Goal: Task Accomplishment & Management: Use online tool/utility

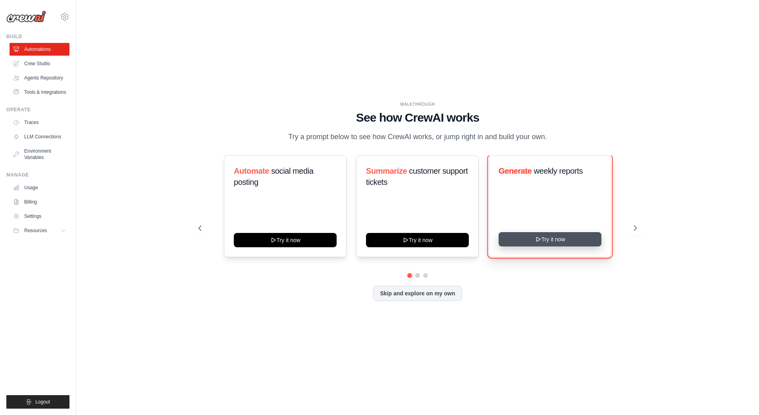
click at [526, 246] on div "Generate weekly reports Try it now" at bounding box center [550, 206] width 123 height 102
click at [540, 244] on button "Try it now" at bounding box center [550, 239] width 103 height 14
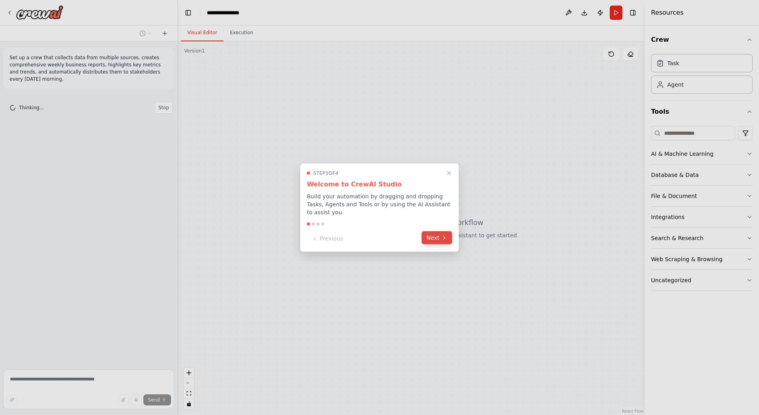
click at [439, 231] on button "Next" at bounding box center [437, 237] width 31 height 13
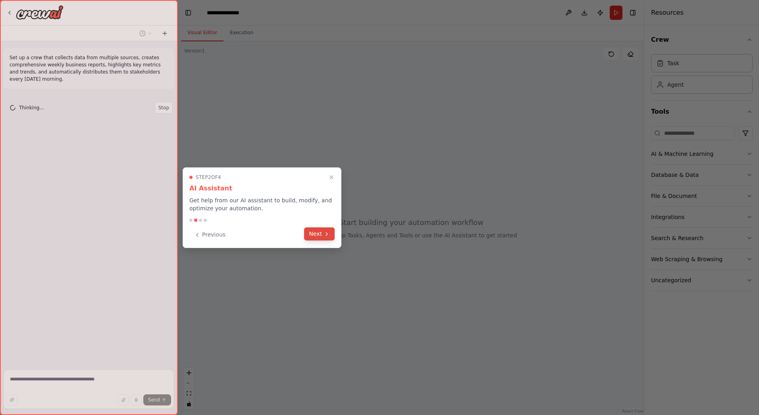
click at [332, 236] on button "Next" at bounding box center [319, 233] width 31 height 13
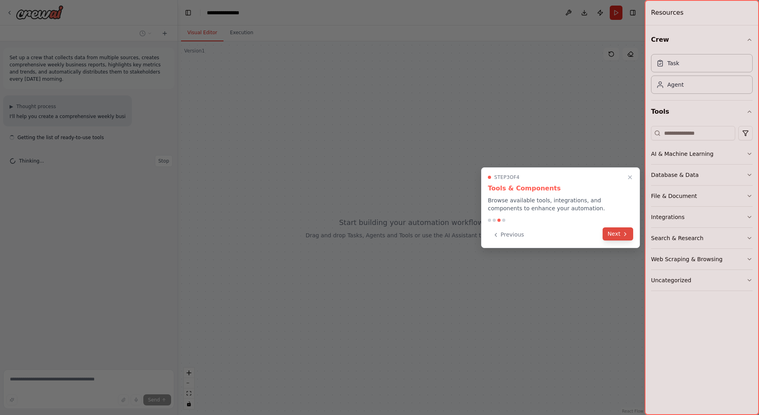
click at [626, 234] on icon at bounding box center [626, 233] width 2 height 3
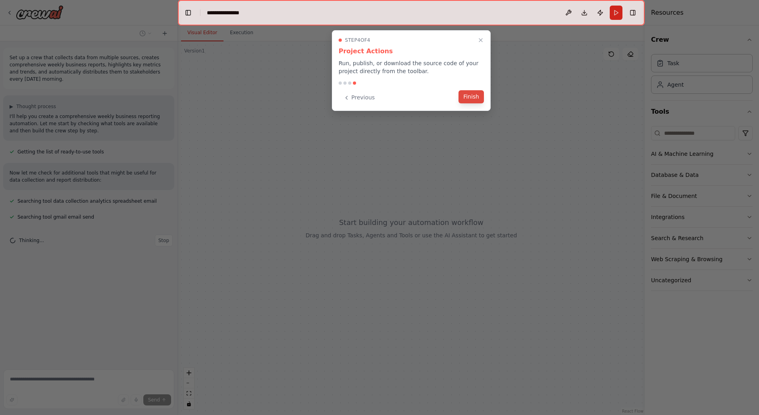
click at [475, 98] on button "Finish" at bounding box center [471, 96] width 25 height 13
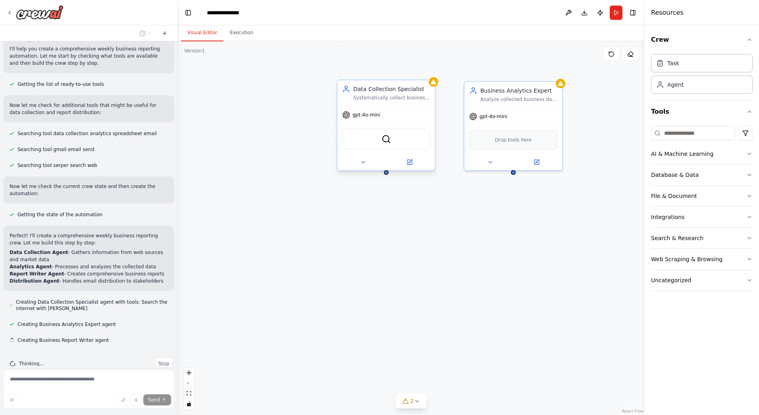
scroll to position [83, 0]
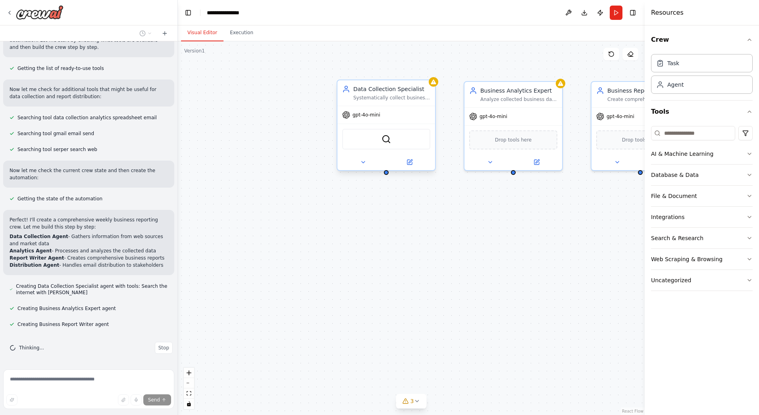
click at [375, 121] on div "gpt-4o-mini" at bounding box center [387, 114] width 98 height 17
click at [373, 117] on span "gpt-4o-mini" at bounding box center [367, 115] width 28 height 6
click at [409, 164] on icon at bounding box center [410, 162] width 5 height 5
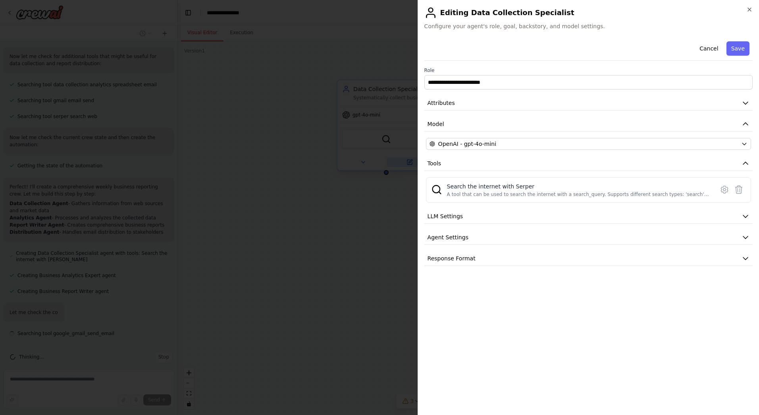
scroll to position [126, 0]
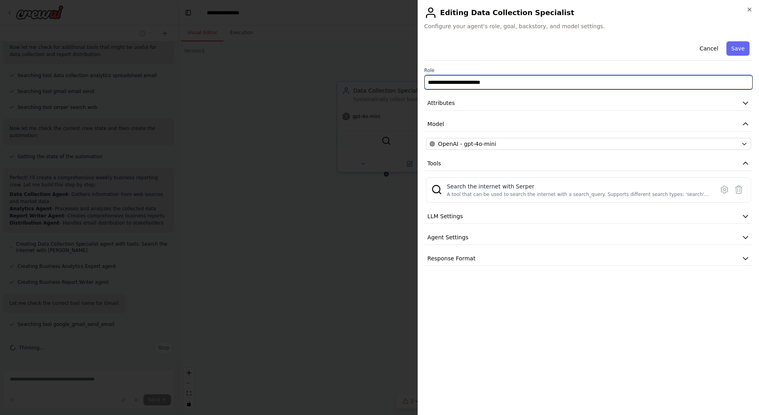
click at [485, 85] on input "**********" at bounding box center [589, 82] width 328 height 14
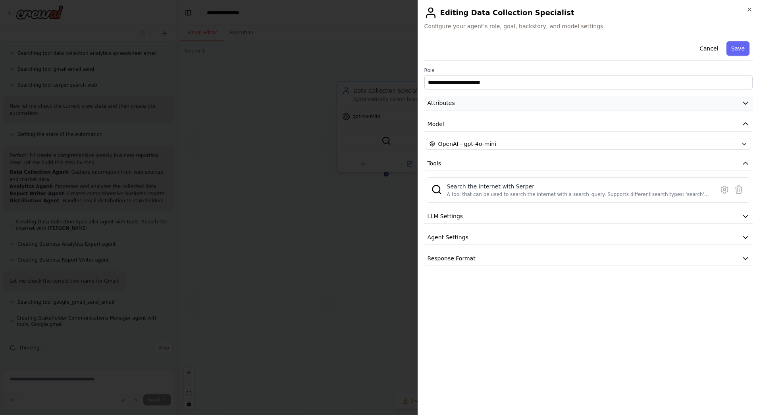
click at [701, 105] on button "Attributes" at bounding box center [589, 103] width 328 height 15
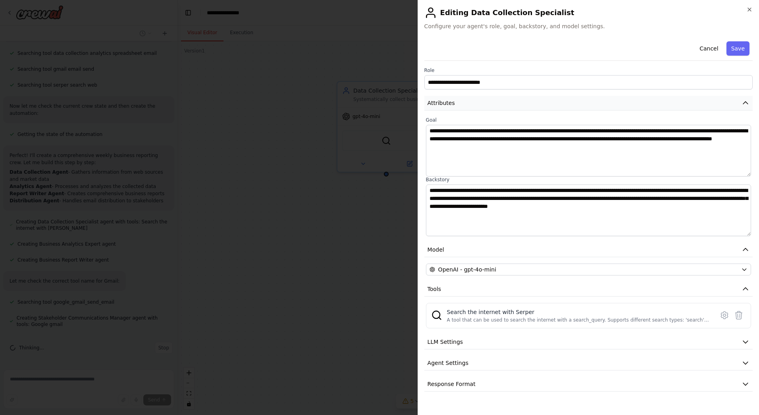
click at [701, 105] on button "Attributes" at bounding box center [589, 103] width 328 height 15
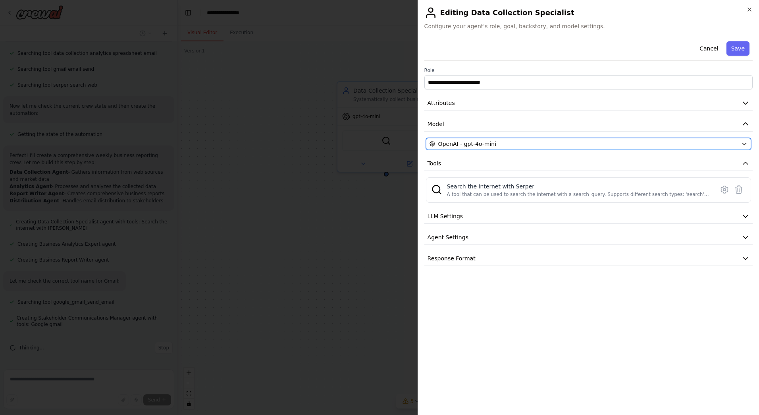
click at [659, 147] on div "OpenAI - gpt-4o-mini" at bounding box center [584, 144] width 309 height 8
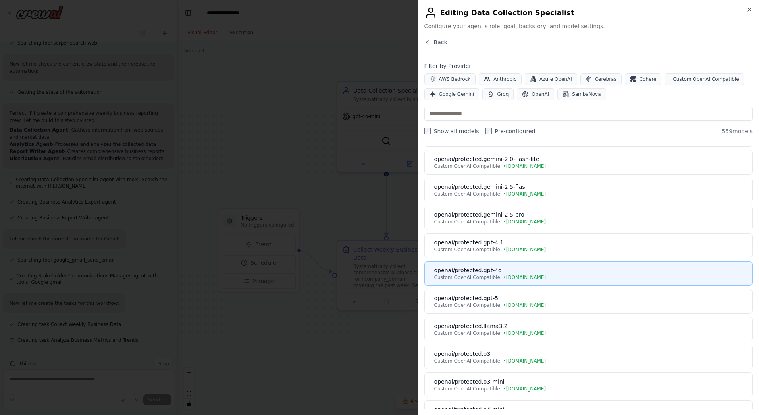
scroll to position [206, 0]
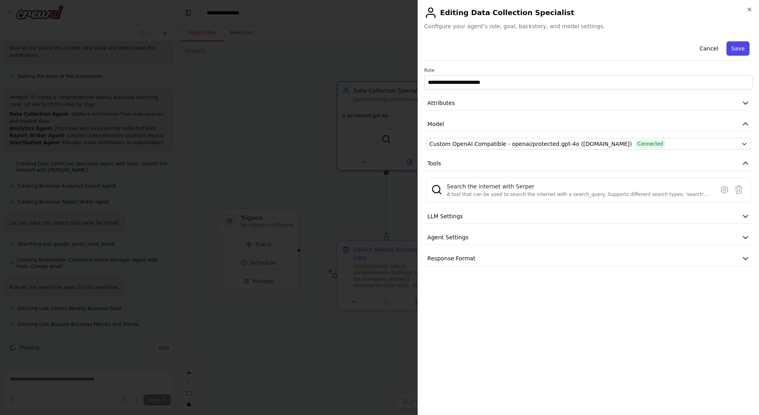
click at [745, 49] on button "Save" at bounding box center [738, 48] width 23 height 14
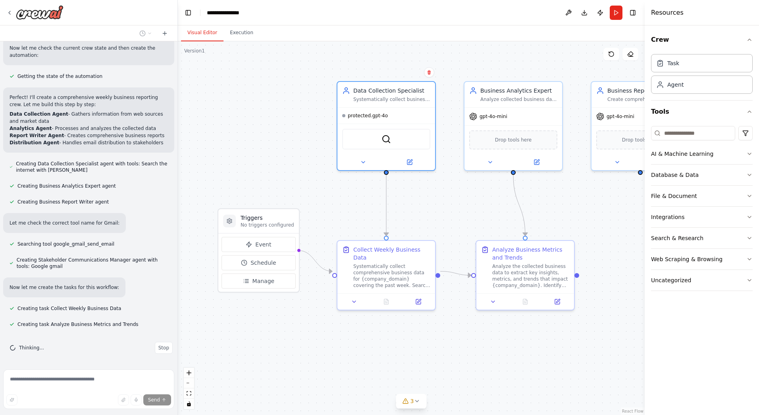
scroll to position [222, 0]
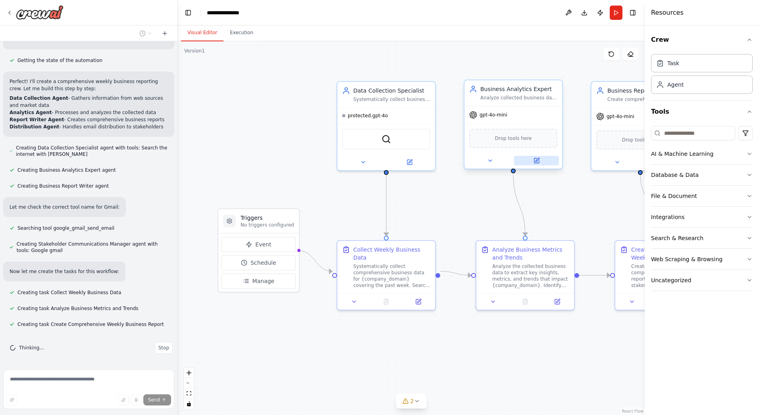
click at [542, 160] on button at bounding box center [536, 161] width 45 height 10
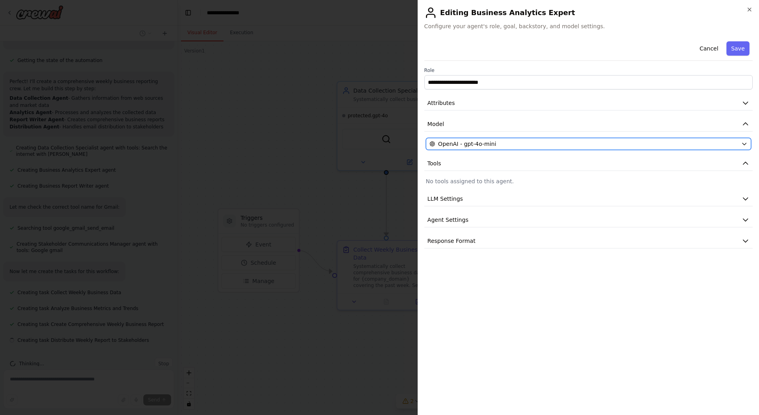
scroll to position [238, 0]
click at [545, 148] on button "OpenAI - gpt-4o-mini" at bounding box center [588, 144] width 325 height 12
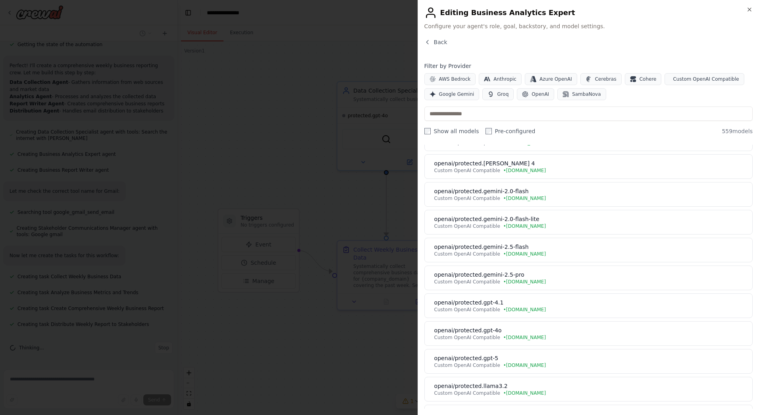
scroll to position [158, 0]
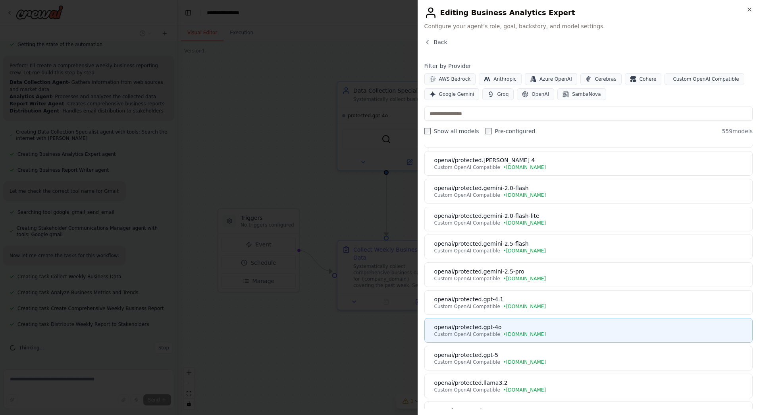
click at [535, 334] on div "Custom OpenAI Compatible • chat.tamu.edu" at bounding box center [591, 334] width 313 height 6
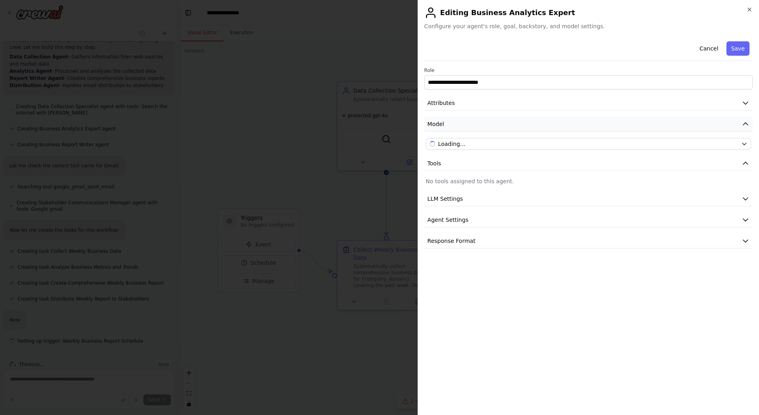
scroll to position [280, 0]
click at [742, 52] on button "Save" at bounding box center [738, 48] width 23 height 14
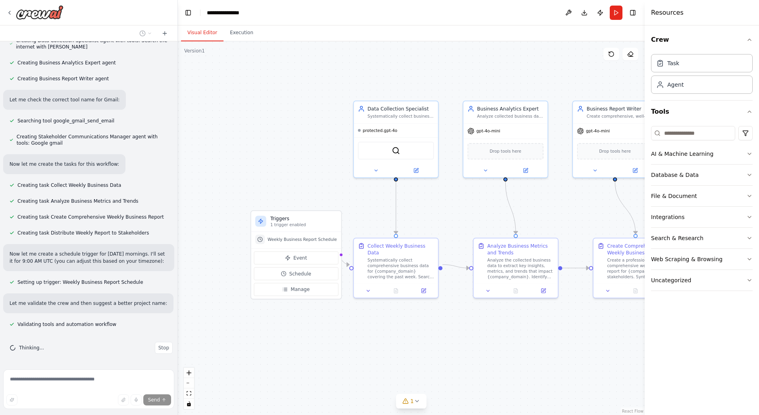
scroll to position [351, 0]
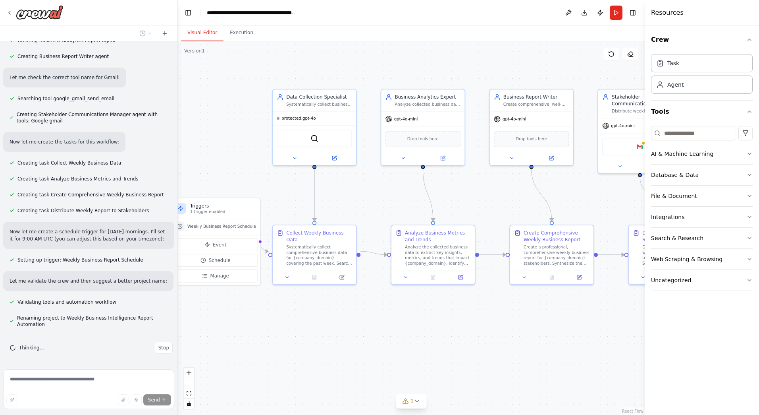
drag, startPoint x: 500, startPoint y: 385, endPoint x: 418, endPoint y: 373, distance: 83.2
click at [418, 373] on div ".deletable-edge-delete-btn { width: 20px; height: 20px; border: 0px solid #ffff…" at bounding box center [411, 227] width 467 height 373
click at [442, 158] on icon at bounding box center [443, 157] width 4 height 4
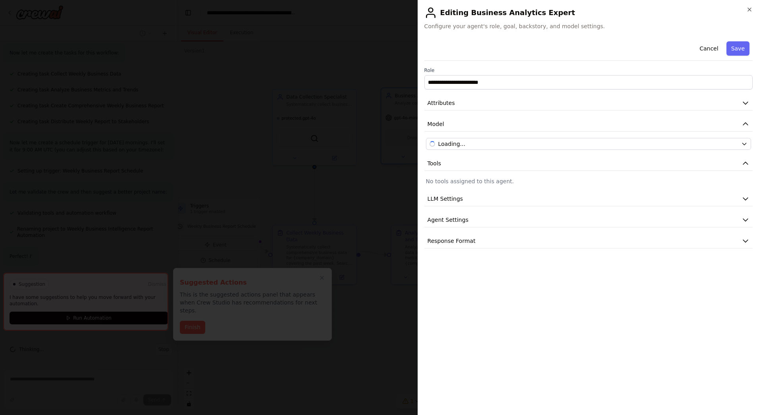
scroll to position [442, 0]
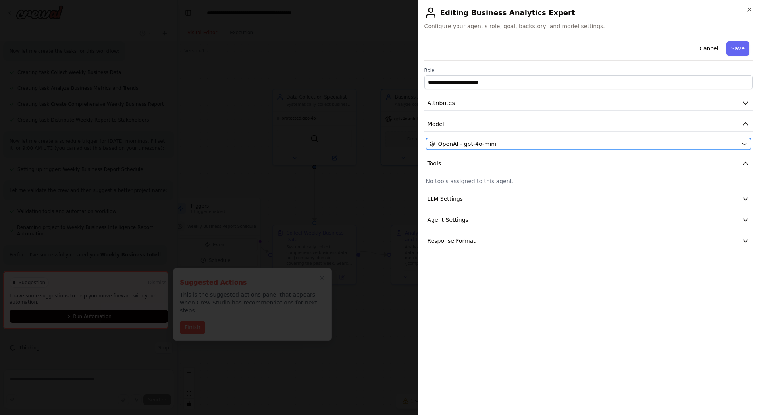
click at [473, 141] on span "OpenAI - gpt-4o-mini" at bounding box center [468, 144] width 58 height 8
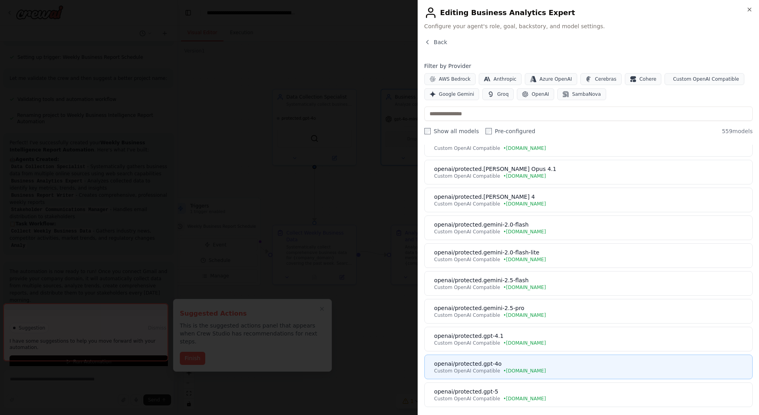
scroll to position [561, 0]
click at [516, 365] on div "openai/protected.gpt-4o" at bounding box center [591, 363] width 313 height 8
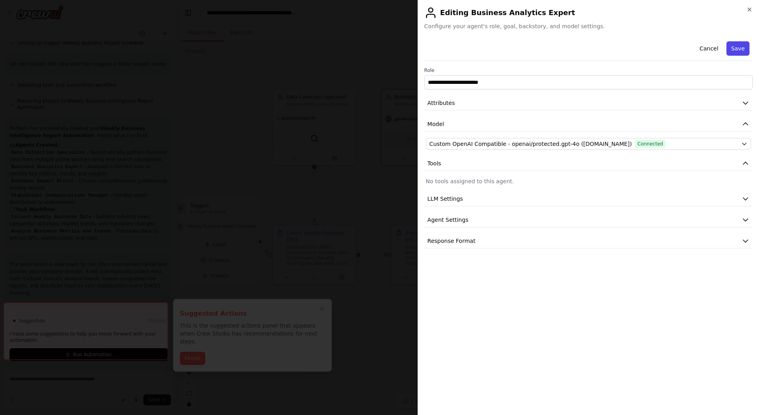
click at [743, 48] on button "Save" at bounding box center [738, 48] width 23 height 14
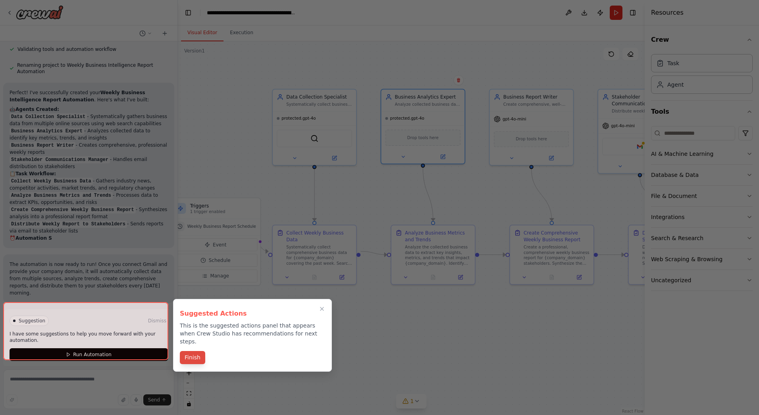
click at [188, 354] on button "Finish" at bounding box center [192, 357] width 25 height 13
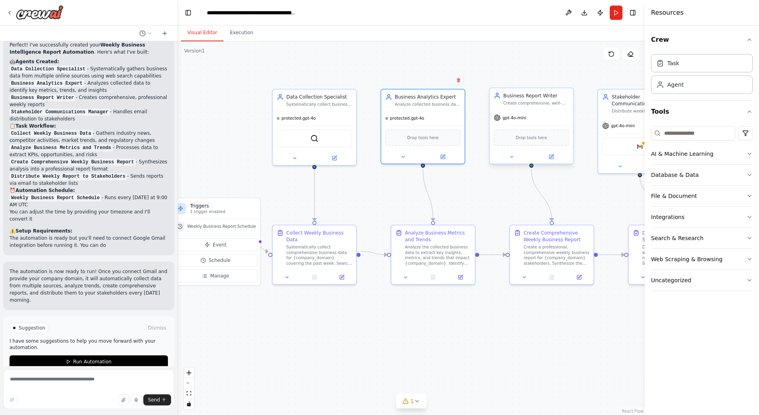
click at [517, 119] on span "gpt-4o-mini" at bounding box center [515, 118] width 24 height 6
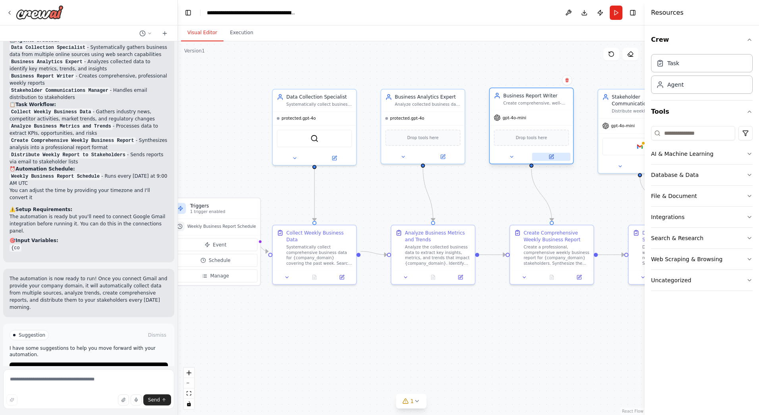
click at [552, 158] on icon at bounding box center [552, 157] width 4 height 4
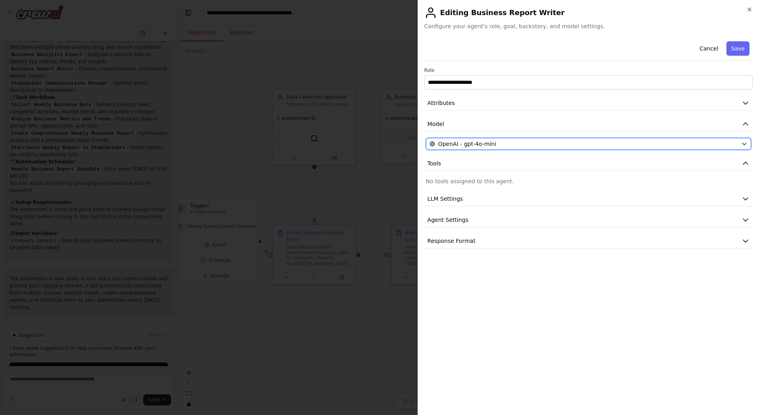
click at [529, 144] on div "OpenAI - gpt-4o-mini" at bounding box center [584, 144] width 309 height 8
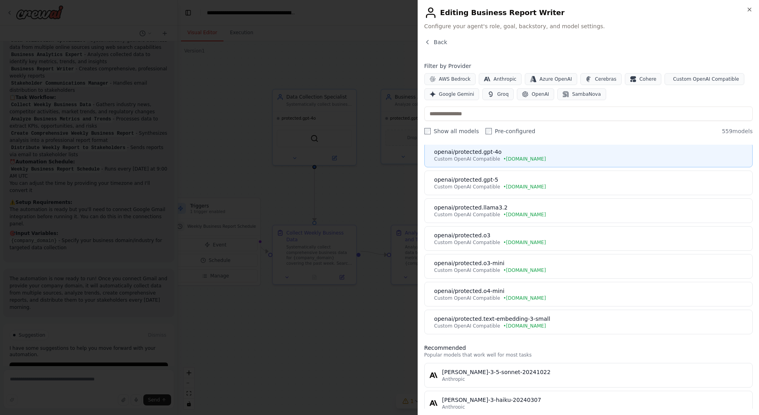
click at [538, 160] on div "Custom OpenAI Compatible • chat.tamu.edu" at bounding box center [591, 159] width 313 height 6
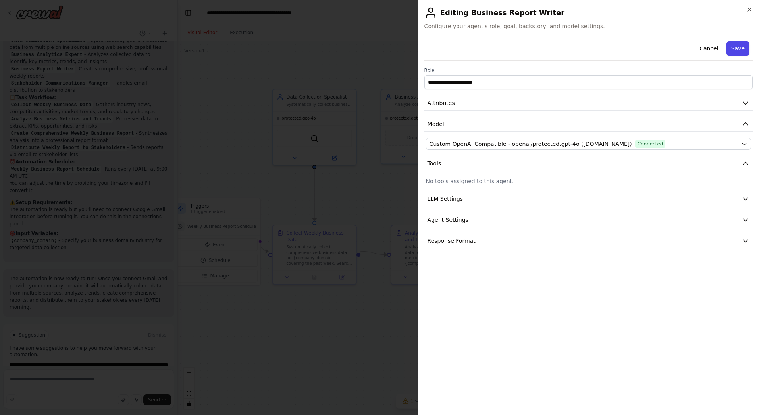
click at [738, 53] on button "Save" at bounding box center [738, 48] width 23 height 14
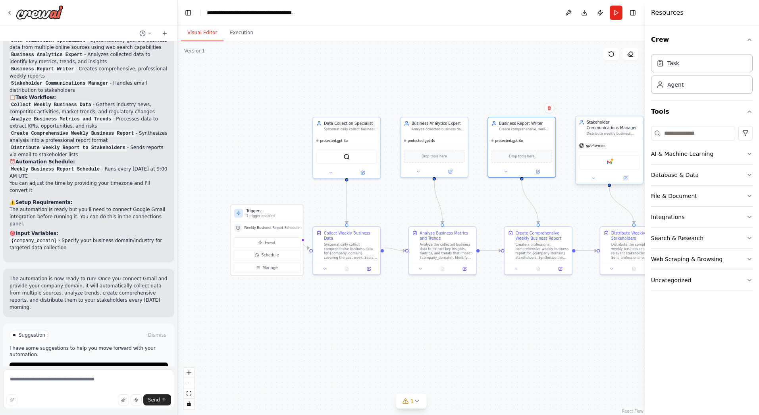
click at [609, 148] on div "gpt-4o-mini" at bounding box center [610, 145] width 68 height 12
click at [625, 182] on div at bounding box center [610, 178] width 68 height 11
click at [625, 180] on button at bounding box center [625, 178] width 31 height 7
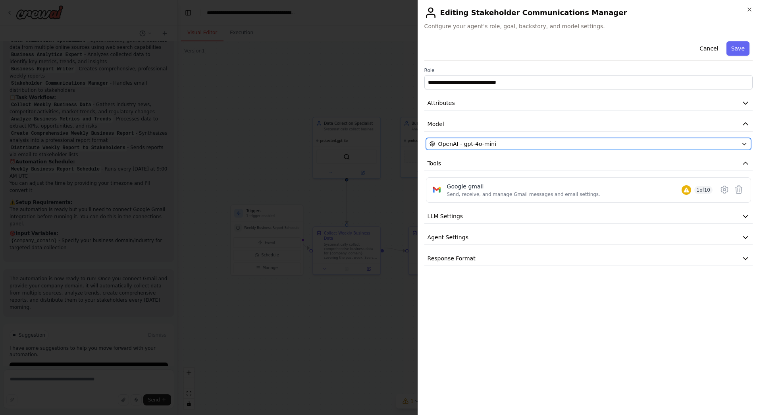
click at [552, 146] on div "OpenAI - gpt-4o-mini" at bounding box center [584, 144] width 309 height 8
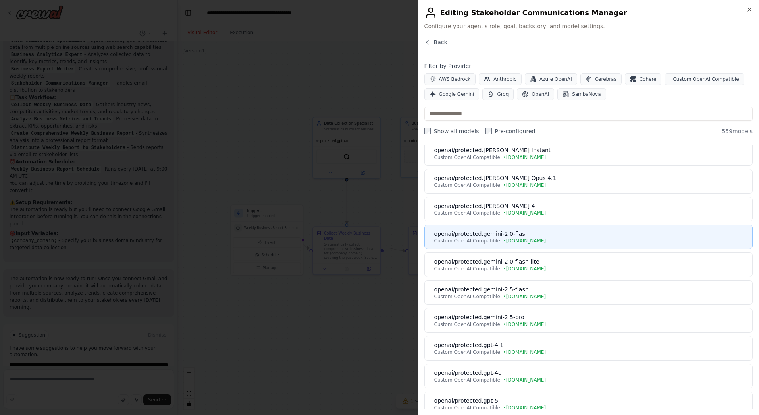
scroll to position [113, 0]
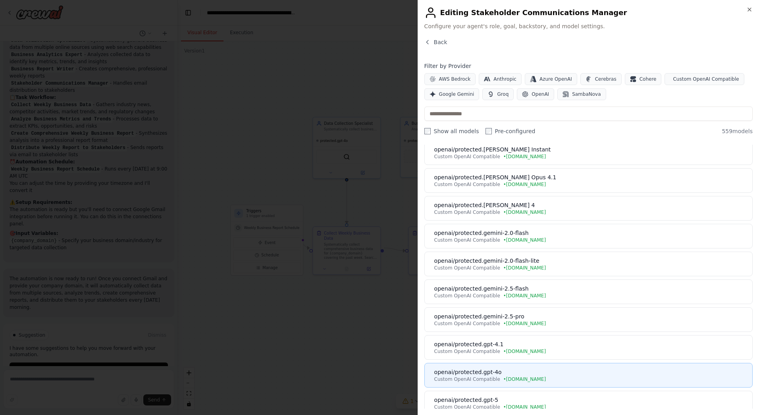
click at [531, 374] on div "openai/protected.gpt-4o" at bounding box center [591, 372] width 313 height 8
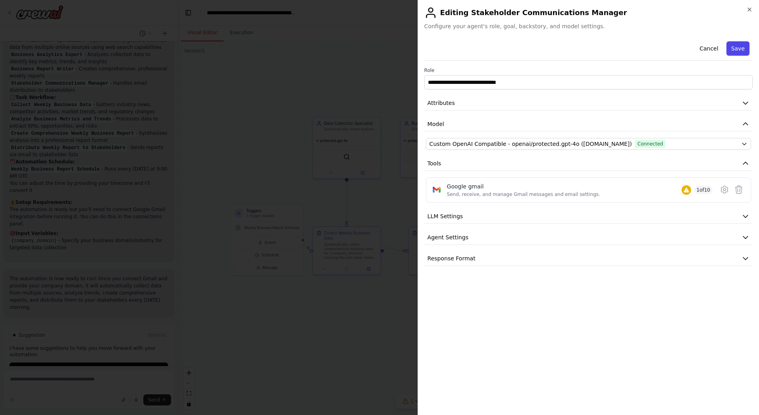
click at [748, 45] on button "Save" at bounding box center [738, 48] width 23 height 14
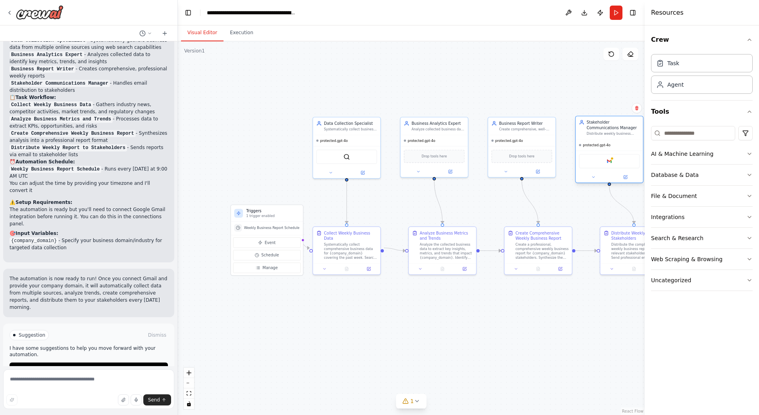
click at [628, 135] on div "Distribute weekly business reports to all relevant stakeholders via email, ensu…" at bounding box center [613, 133] width 53 height 4
click at [628, 141] on div "protected.gpt-4o" at bounding box center [610, 144] width 68 height 11
click at [638, 109] on icon at bounding box center [637, 108] width 3 height 4
click at [616, 107] on button "Confirm" at bounding box center [615, 108] width 28 height 10
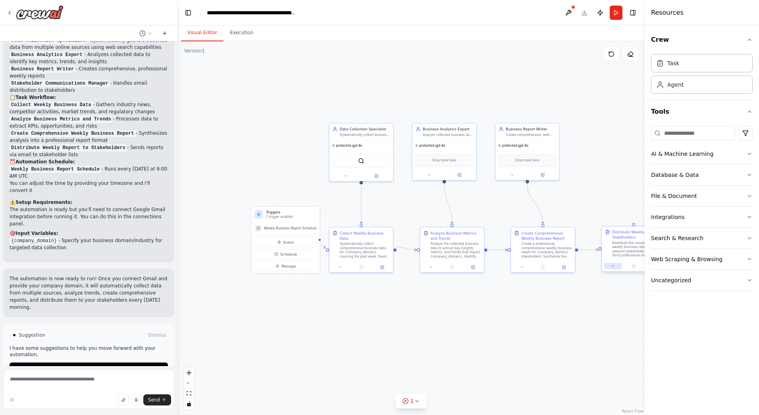
click at [618, 265] on button at bounding box center [613, 266] width 18 height 6
click at [624, 246] on div "Distribute the completed weekly business report to all relevant stakeholders vi…" at bounding box center [637, 249] width 50 height 17
click at [589, 207] on div ".deletable-edge-delete-btn { width: 20px; height: 20px; border: 0px solid #ffff…" at bounding box center [411, 227] width 467 height 373
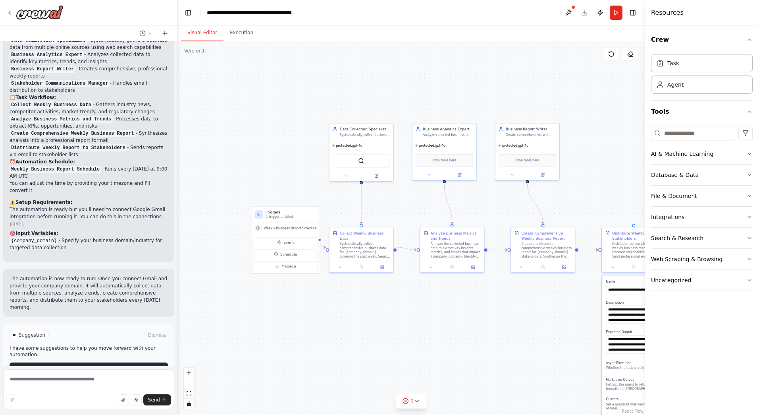
click at [86, 365] on span "Run Automation" at bounding box center [92, 368] width 39 height 6
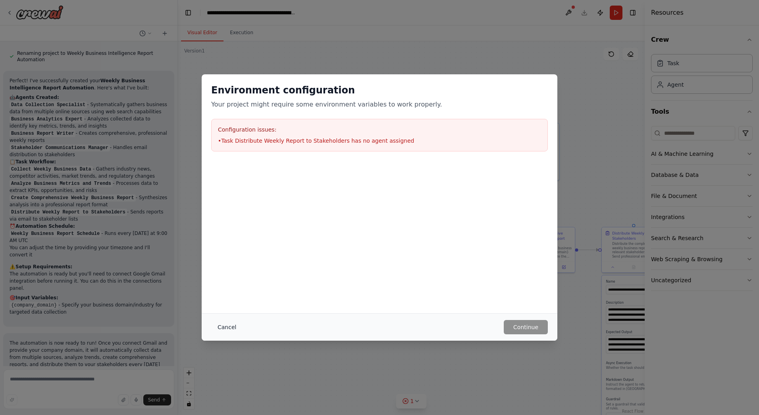
click at [221, 326] on button "Cancel" at bounding box center [226, 327] width 31 height 14
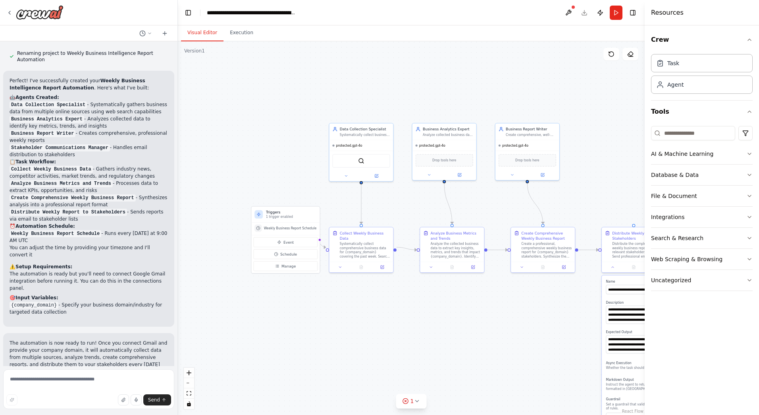
click at [601, 99] on div ".deletable-edge-delete-btn { width: 20px; height: 20px; border: 0px solid #ffff…" at bounding box center [411, 227] width 467 height 373
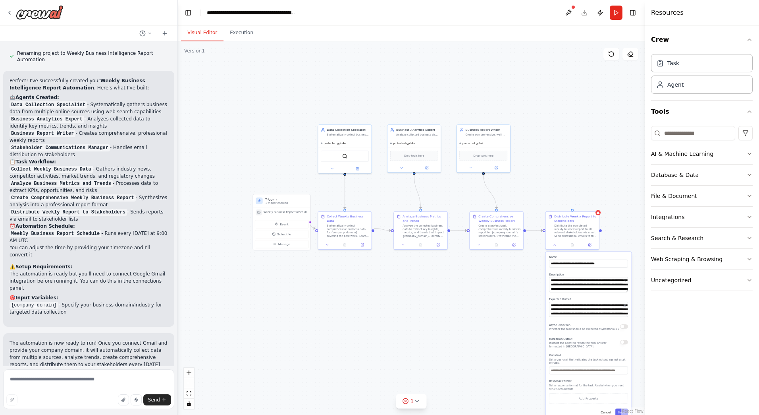
drag, startPoint x: 616, startPoint y: 146, endPoint x: 442, endPoint y: 147, distance: 174.0
click at [442, 147] on div ".deletable-edge-delete-btn { width: 20px; height: 20px; border: 0px solid #ffff…" at bounding box center [411, 227] width 467 height 373
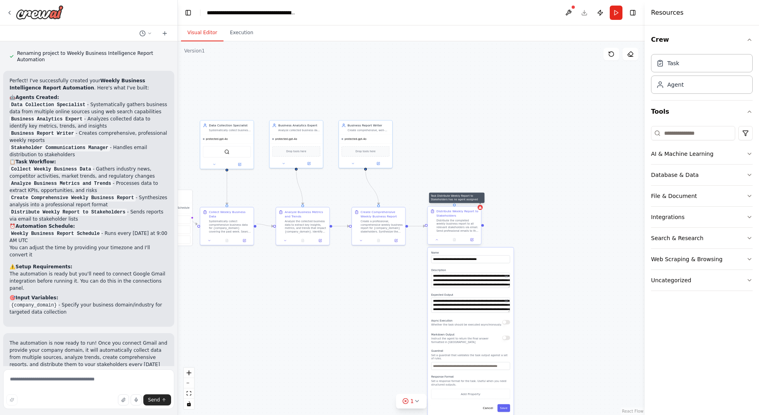
click at [481, 209] on icon at bounding box center [481, 207] width 4 height 4
click at [476, 200] on icon at bounding box center [474, 199] width 3 height 4
click at [452, 200] on button "Confirm" at bounding box center [453, 199] width 28 height 10
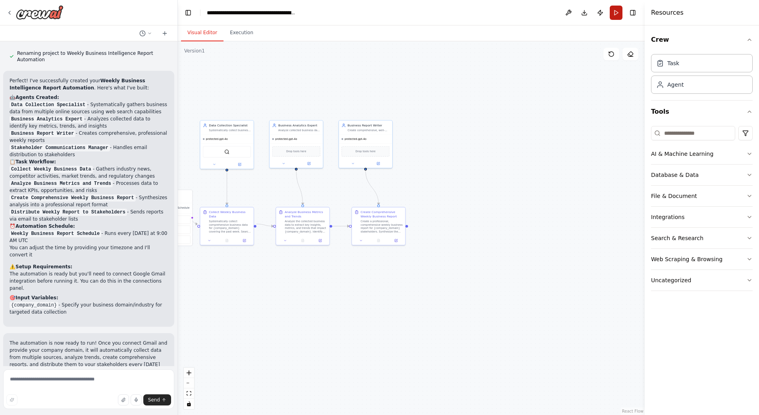
click at [620, 15] on button "Run" at bounding box center [616, 13] width 13 height 14
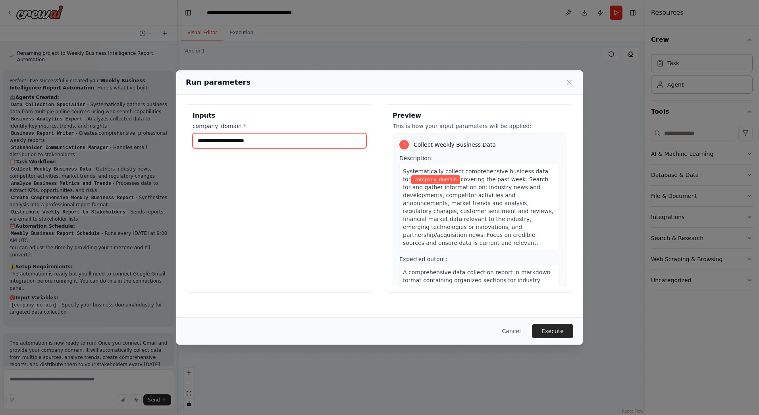
click at [344, 140] on input "company_domain *" at bounding box center [280, 140] width 174 height 15
type input "****"
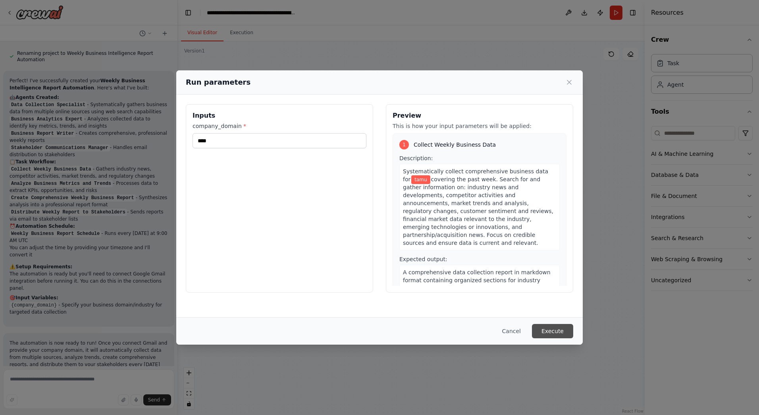
click at [544, 332] on button "Execute" at bounding box center [552, 331] width 41 height 14
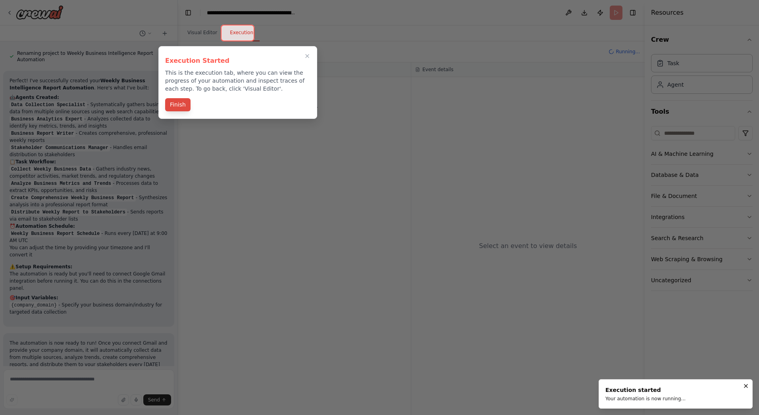
click at [188, 100] on button "Finish" at bounding box center [177, 104] width 25 height 13
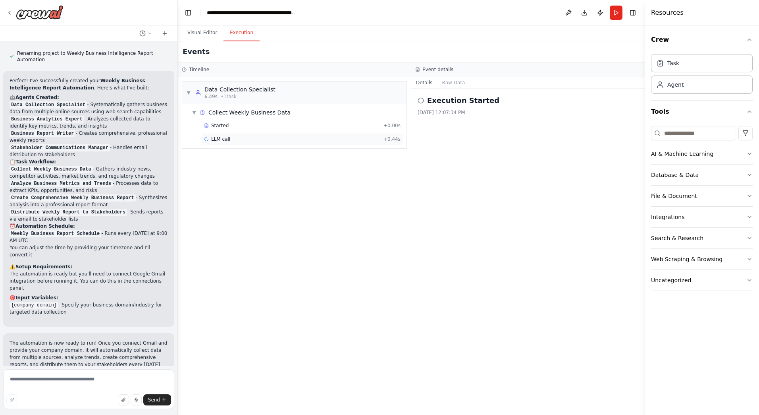
scroll to position [680, 0]
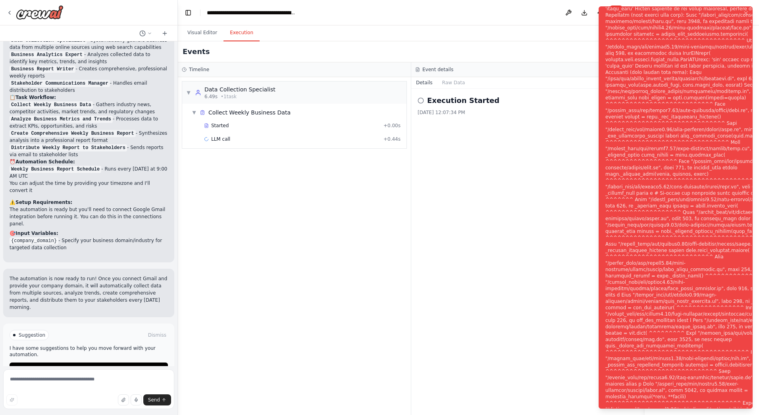
click at [698, 253] on div "Notifications (F8)" at bounding box center [702, 212] width 192 height 553
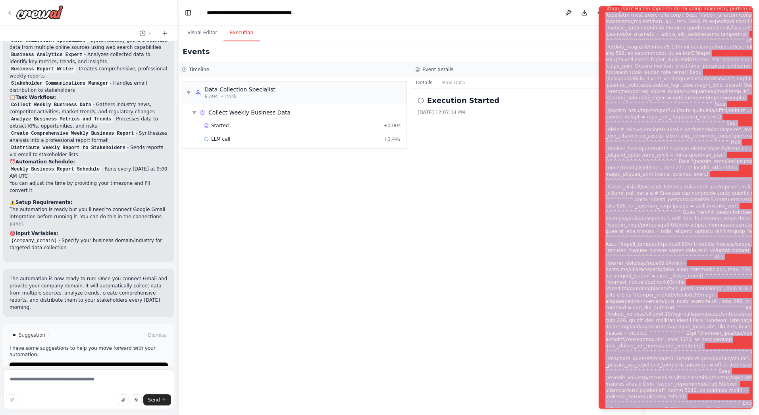
drag, startPoint x: 612, startPoint y: 12, endPoint x: 728, endPoint y: 431, distance: 435.0
click at [728, 414] on div "Notifications (F8)" at bounding box center [702, 212] width 192 height 553
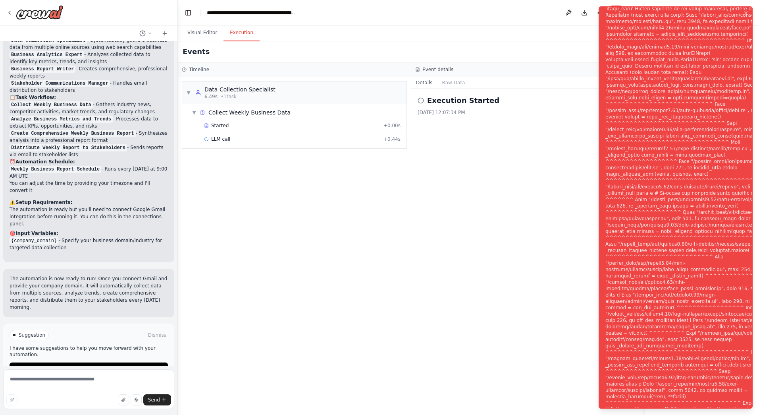
click at [464, 292] on div "Execution Started 10/7/2025, 12:07:34 PM" at bounding box center [529, 252] width 234 height 326
click at [358, 259] on div "▼ Data Collection Specialist 6.49s • 1 task ▼ Collect Weekly Business Data Star…" at bounding box center [294, 246] width 233 height 338
click at [344, 191] on div "▼ Data Collection Specialist 6.49s • 1 task ▼ Collect Weekly Business Data Star…" at bounding box center [294, 246] width 233 height 338
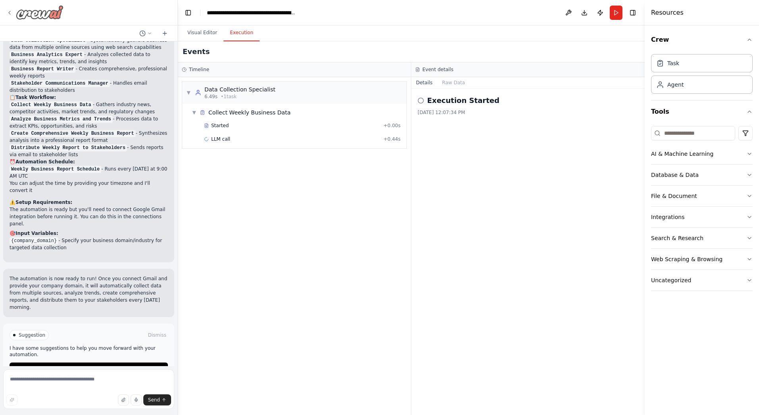
click at [12, 13] on icon at bounding box center [9, 13] width 6 height 6
click at [10, 12] on icon at bounding box center [9, 13] width 6 height 6
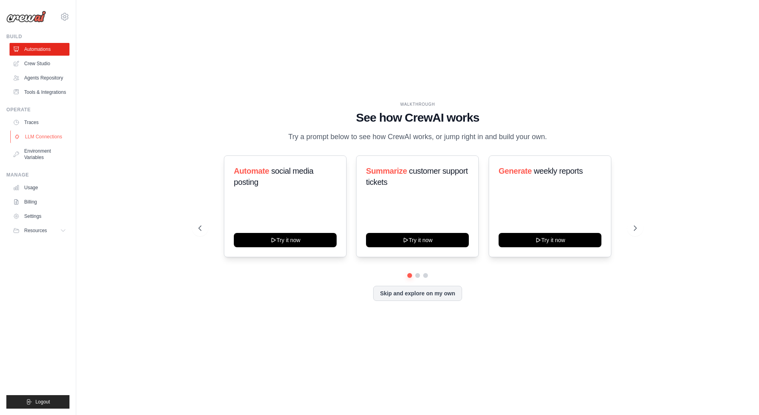
click at [50, 136] on link "LLM Connections" at bounding box center [40, 136] width 60 height 13
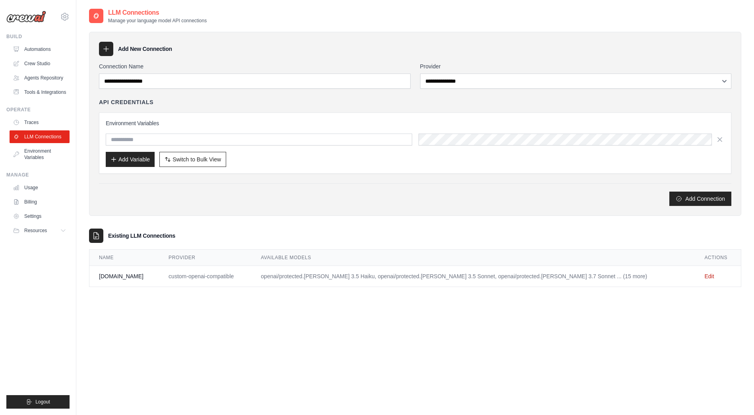
click at [134, 275] on td "[DOMAIN_NAME]" at bounding box center [124, 276] width 70 height 21
click at [705, 276] on td "Edit" at bounding box center [717, 276] width 46 height 21
click at [704, 278] on link "Edit" at bounding box center [709, 276] width 10 height 6
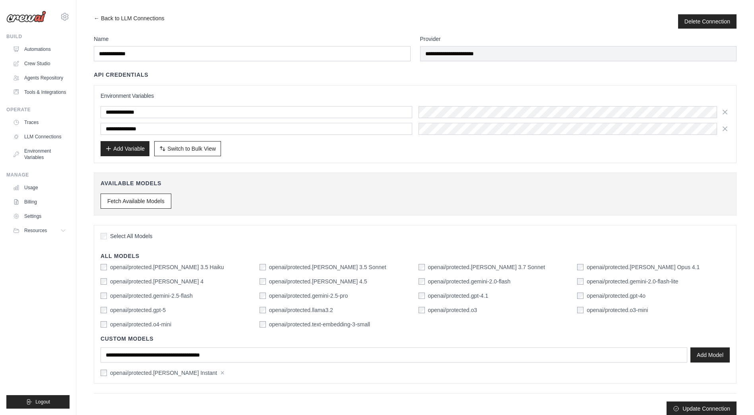
click at [319, 171] on div "**********" at bounding box center [415, 225] width 642 height 381
click at [158, 197] on button "Fetch Available Models" at bounding box center [135, 200] width 71 height 15
click at [284, 227] on div "Select All Models All Models openai/protected.[PERSON_NAME] 3.5 Haiku openai/pr…" at bounding box center [415, 304] width 642 height 158
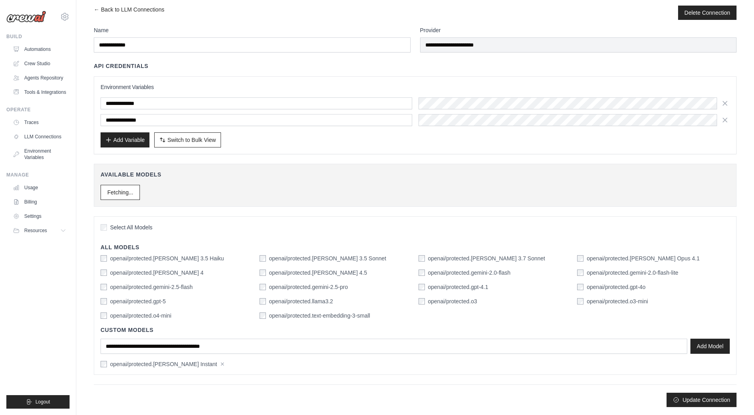
scroll to position [13, 0]
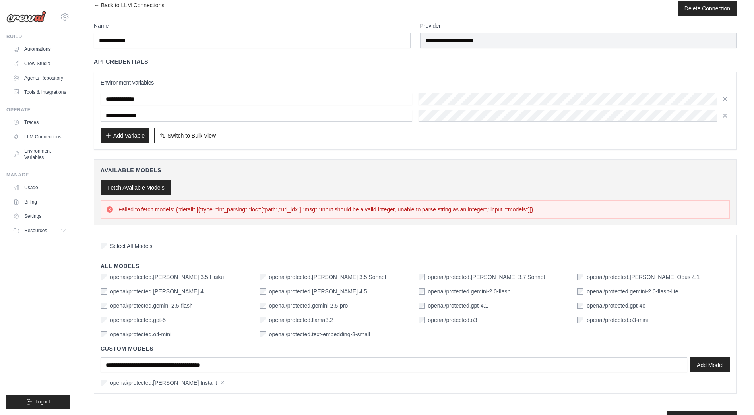
click at [152, 190] on button "Fetch Available Models" at bounding box center [135, 187] width 71 height 15
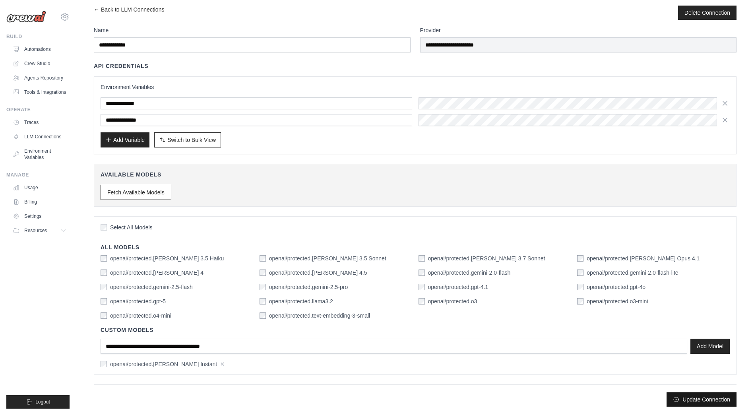
click at [676, 400] on icon "submit" at bounding box center [675, 399] width 5 height 5
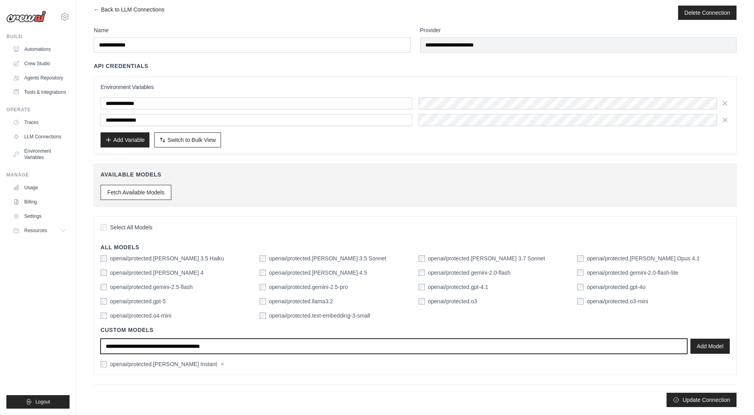
click at [219, 347] on input "text" at bounding box center [393, 345] width 586 height 15
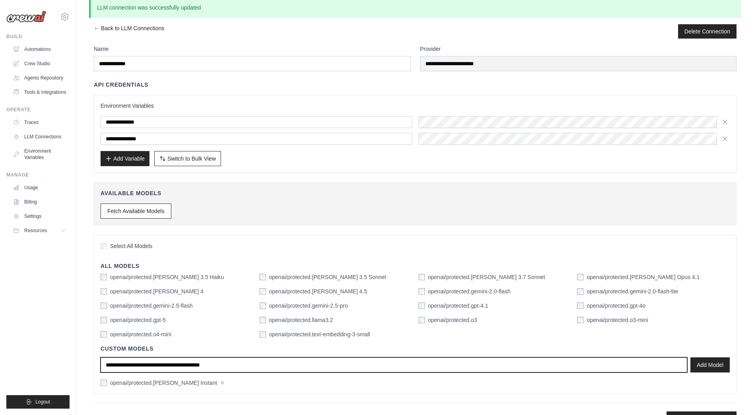
scroll to position [0, 0]
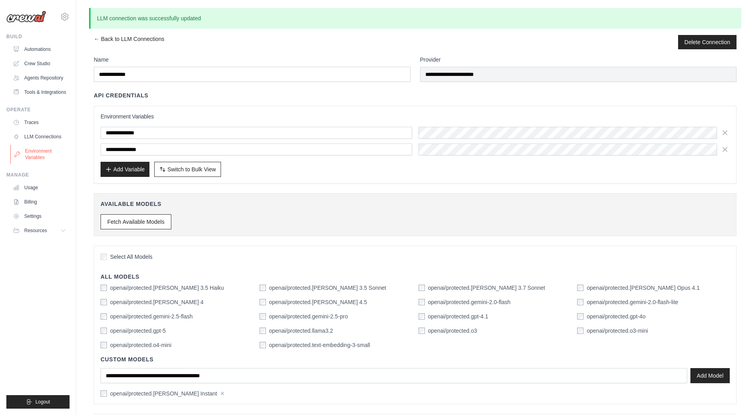
click at [35, 154] on link "Environment Variables" at bounding box center [40, 154] width 60 height 19
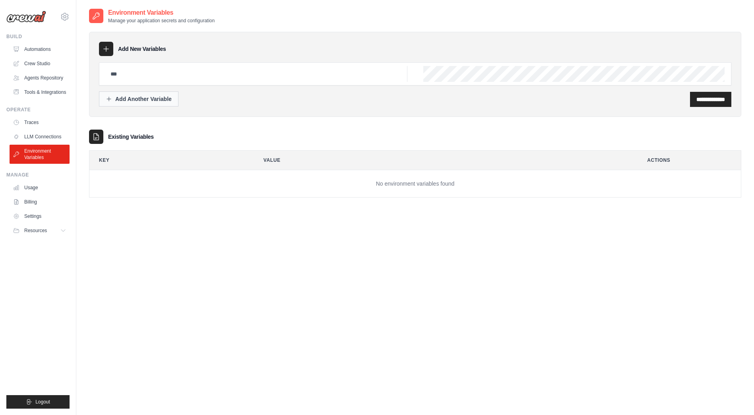
click at [166, 100] on div "Add Another Variable" at bounding box center [139, 99] width 66 height 8
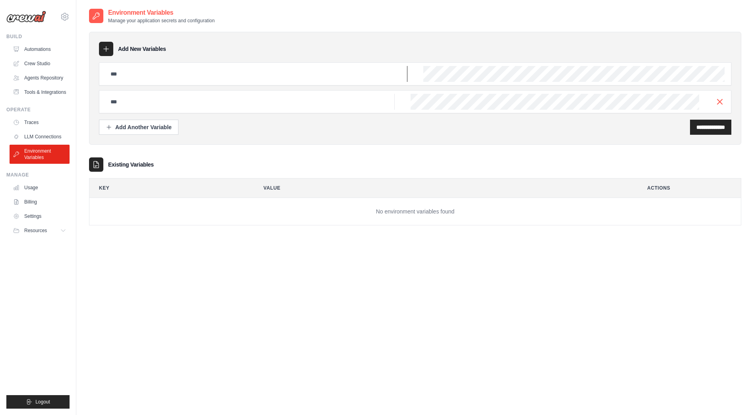
click at [383, 72] on input "text" at bounding box center [256, 74] width 301 height 16
click at [373, 139] on div "**********" at bounding box center [415, 88] width 652 height 113
click at [32, 201] on link "Billing" at bounding box center [40, 201] width 60 height 13
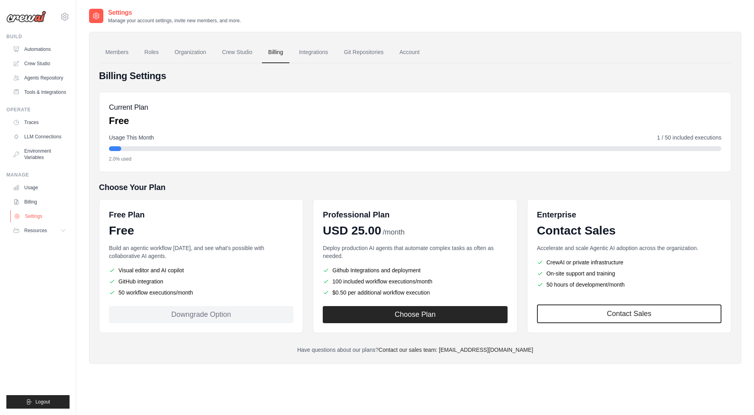
click at [39, 217] on link "Settings" at bounding box center [40, 216] width 60 height 13
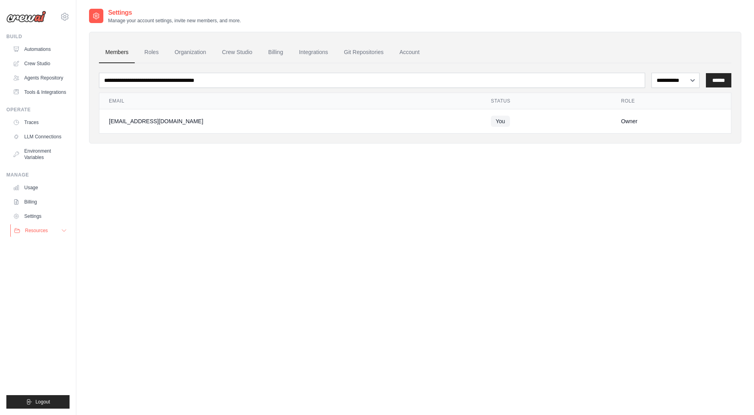
click at [34, 228] on span "Resources" at bounding box center [36, 230] width 23 height 6
